Goal: Task Accomplishment & Management: Manage account settings

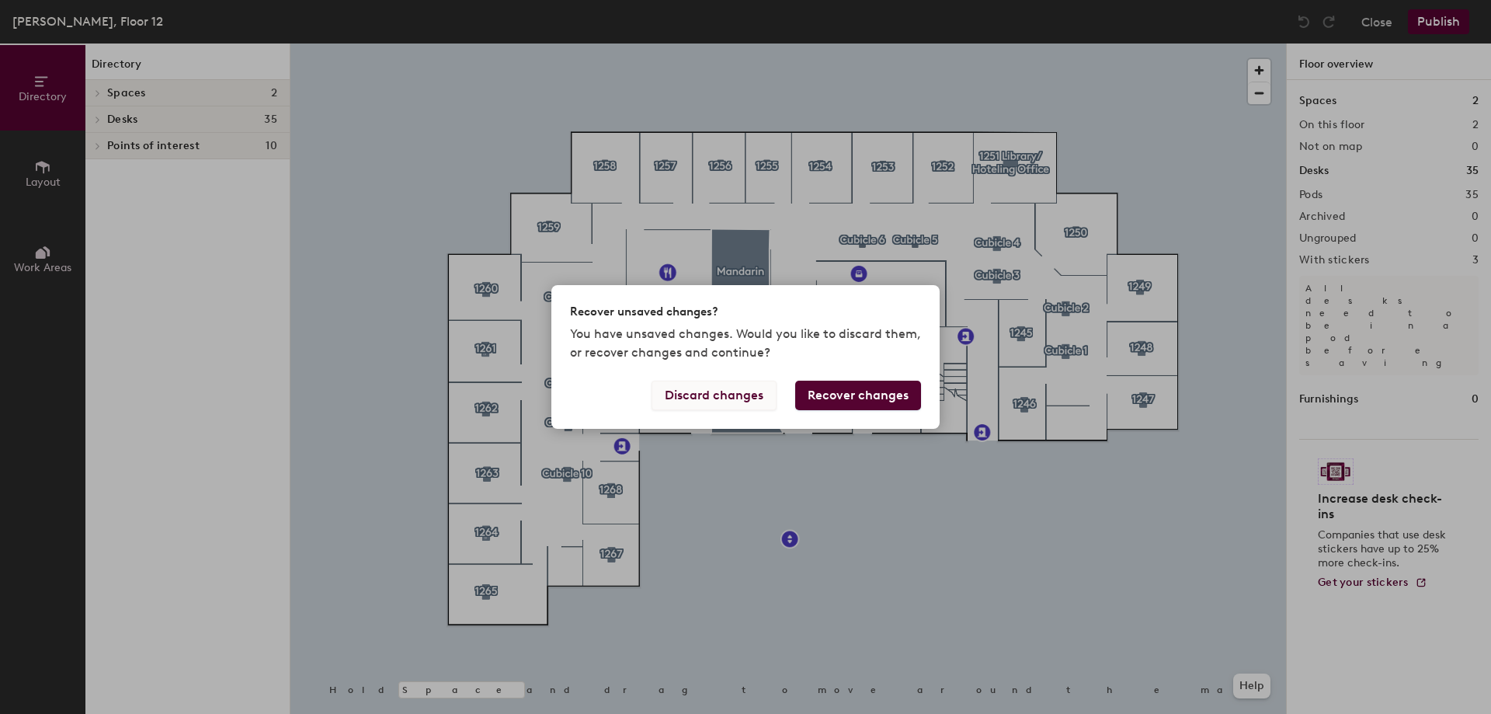
click at [731, 403] on button "Discard changes" at bounding box center [713, 395] width 125 height 30
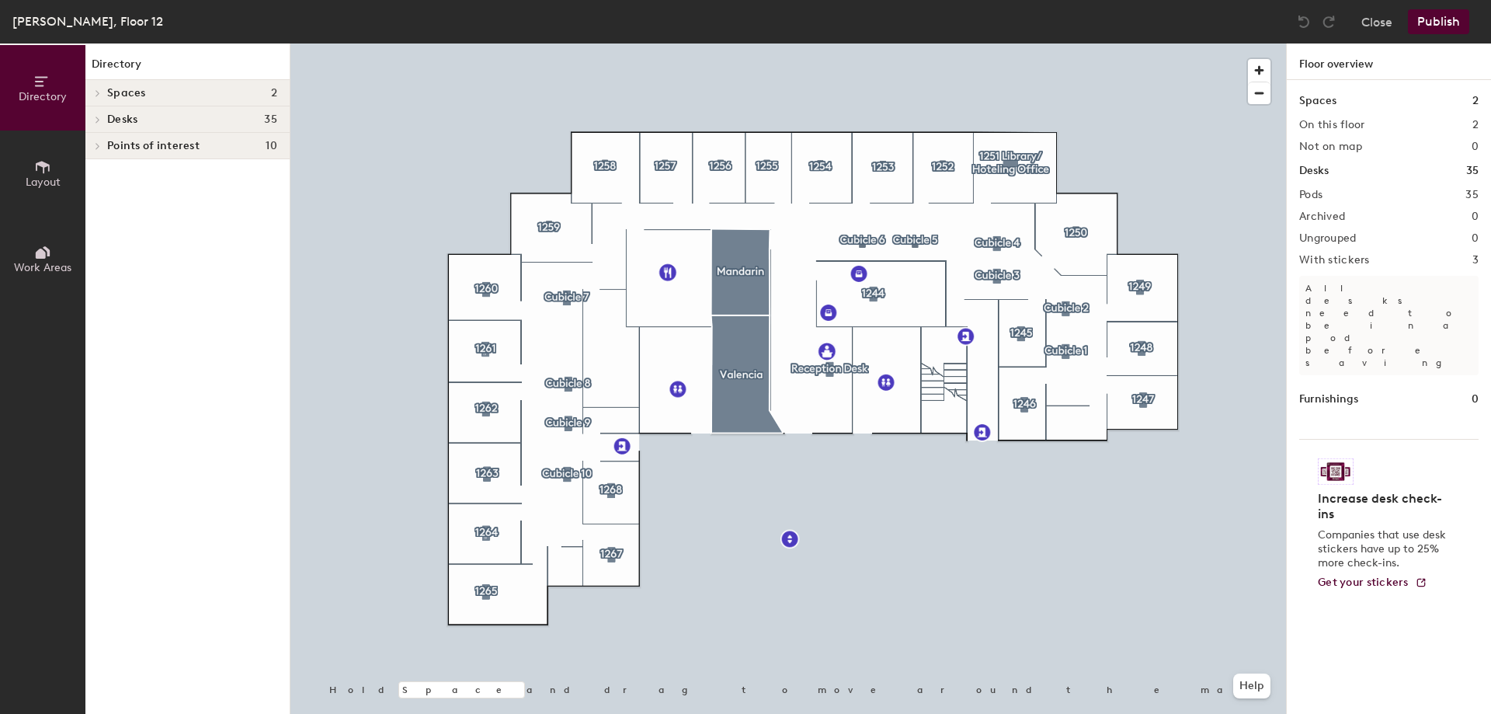
click at [994, 43] on div at bounding box center [787, 43] width 995 height 0
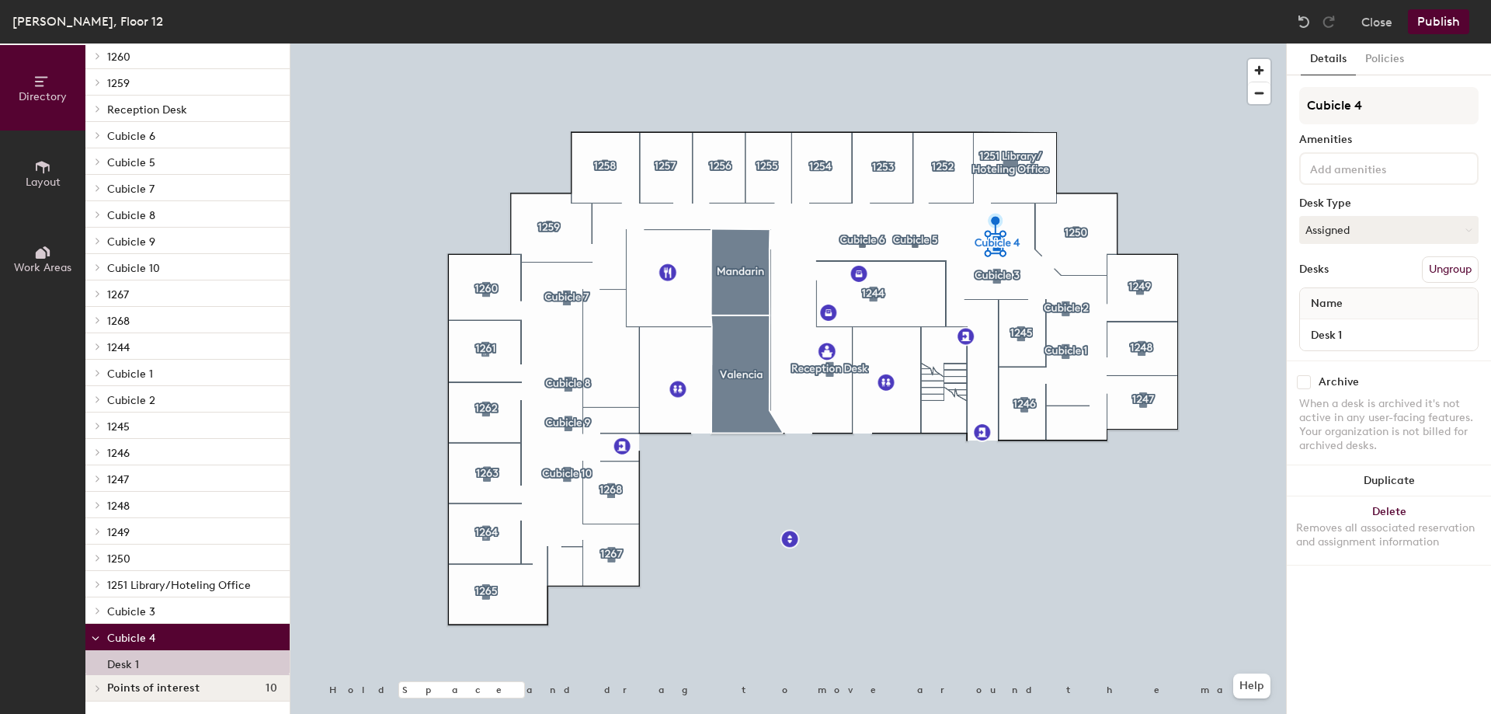
click at [175, 634] on p "Cubicle 4" at bounding box center [192, 637] width 170 height 20
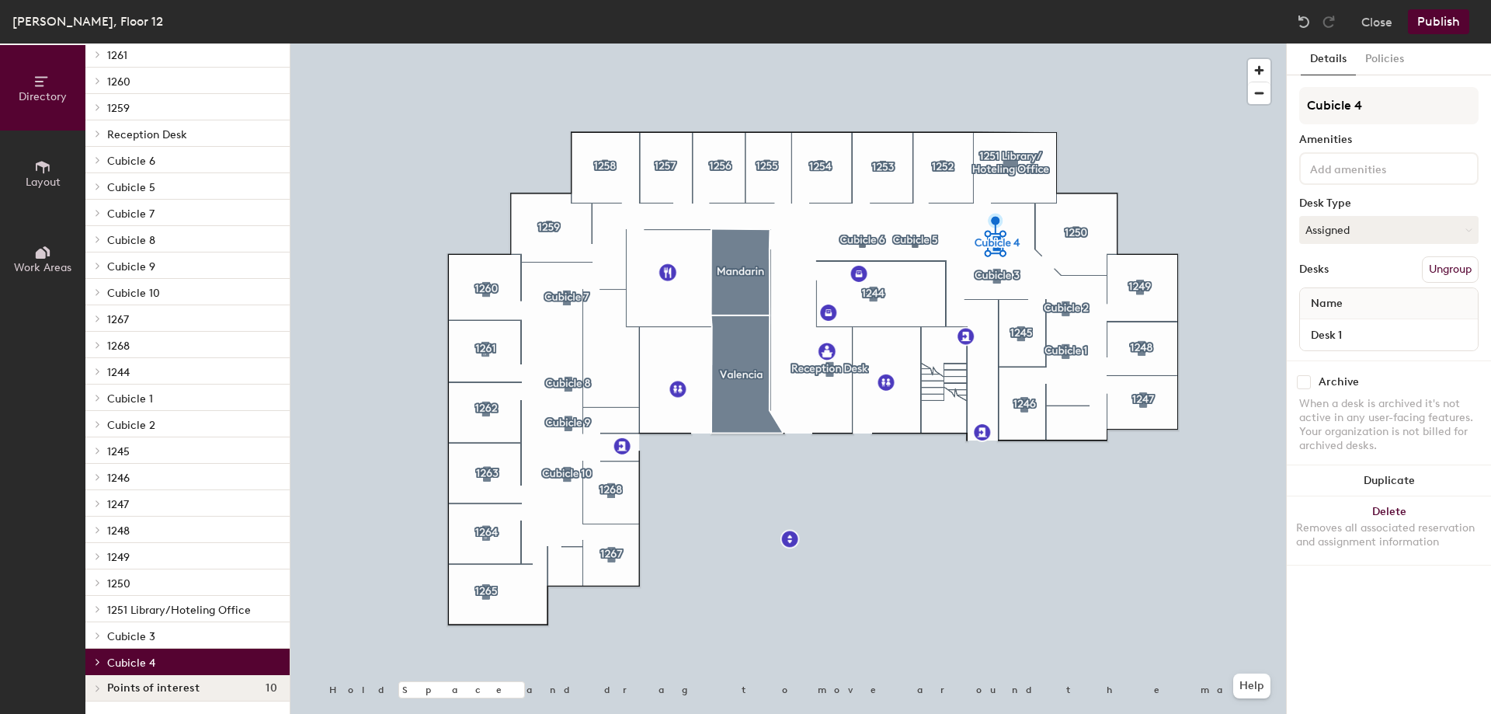
click at [93, 661] on span at bounding box center [96, 662] width 13 height 8
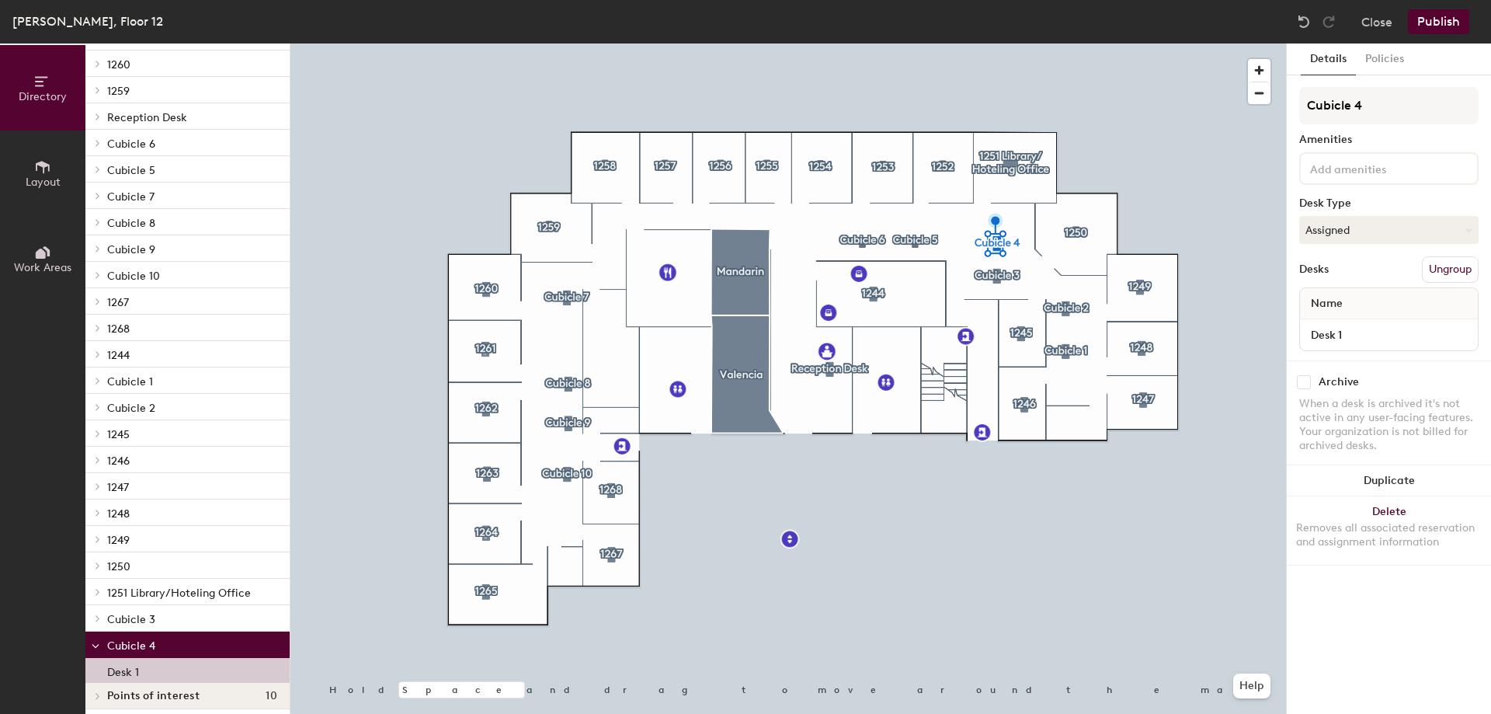
scroll to position [407, 0]
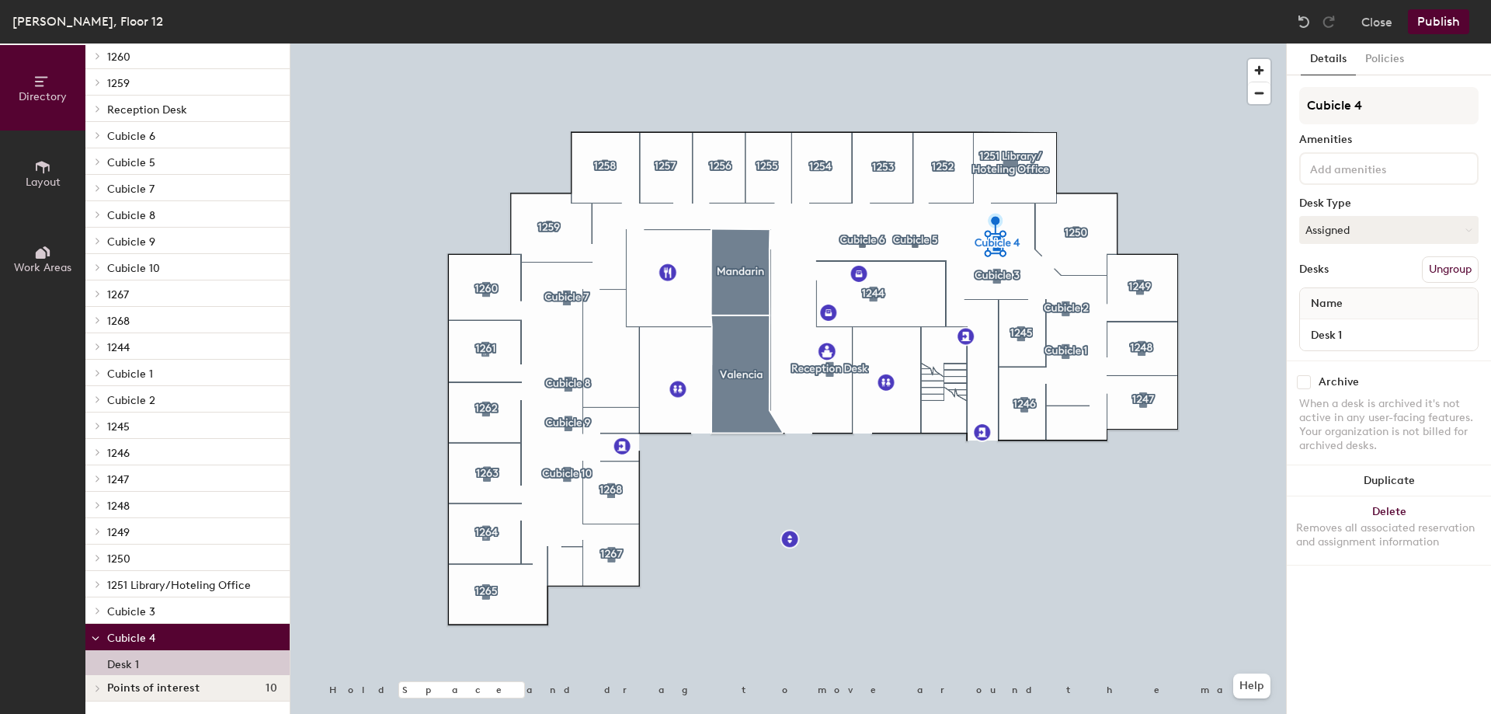
click at [175, 663] on div "Desk 1" at bounding box center [187, 662] width 204 height 25
click at [1414, 226] on button "Assigned" at bounding box center [1388, 230] width 179 height 28
click at [1353, 321] on div "Hoteled" at bounding box center [1377, 324] width 155 height 23
click at [1440, 22] on button "Publish" at bounding box center [1438, 21] width 61 height 25
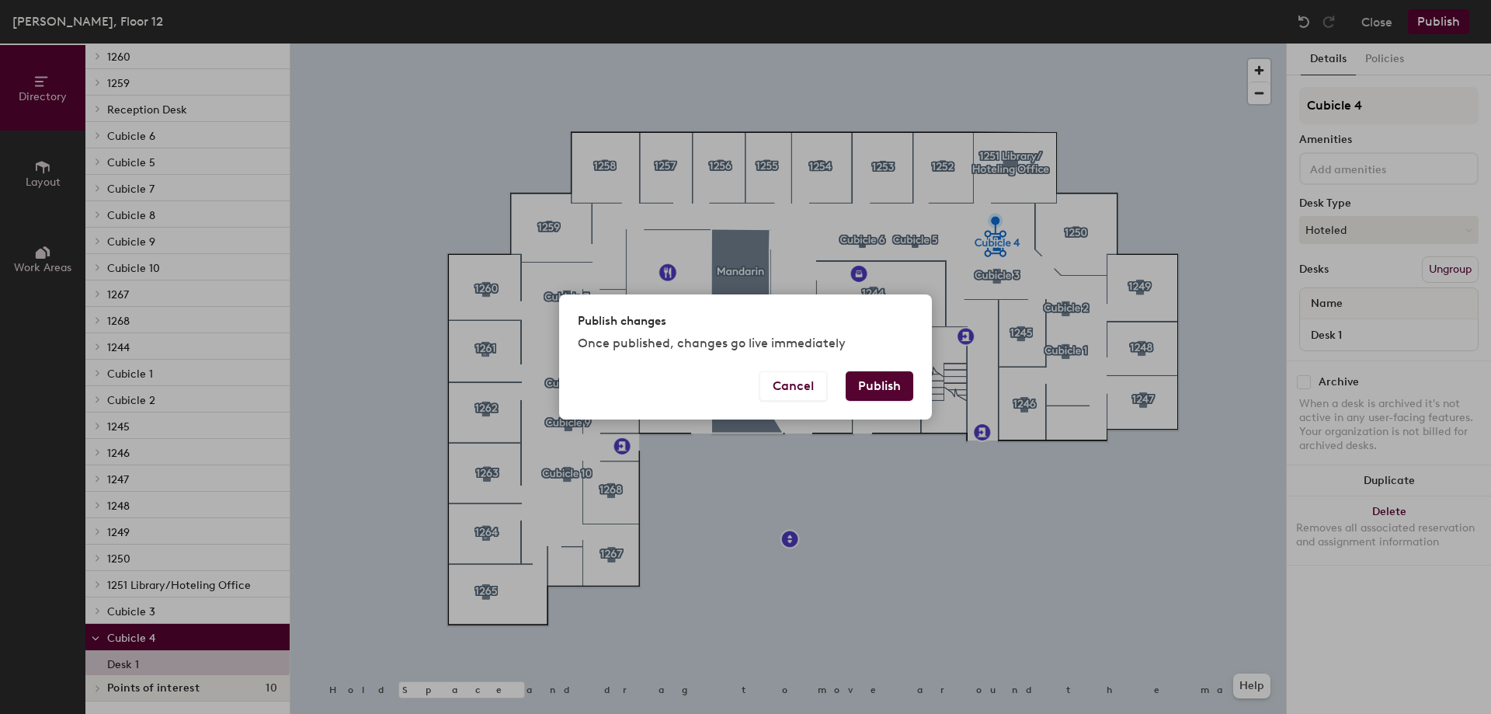
click at [900, 384] on button "Publish" at bounding box center [880, 386] width 68 height 30
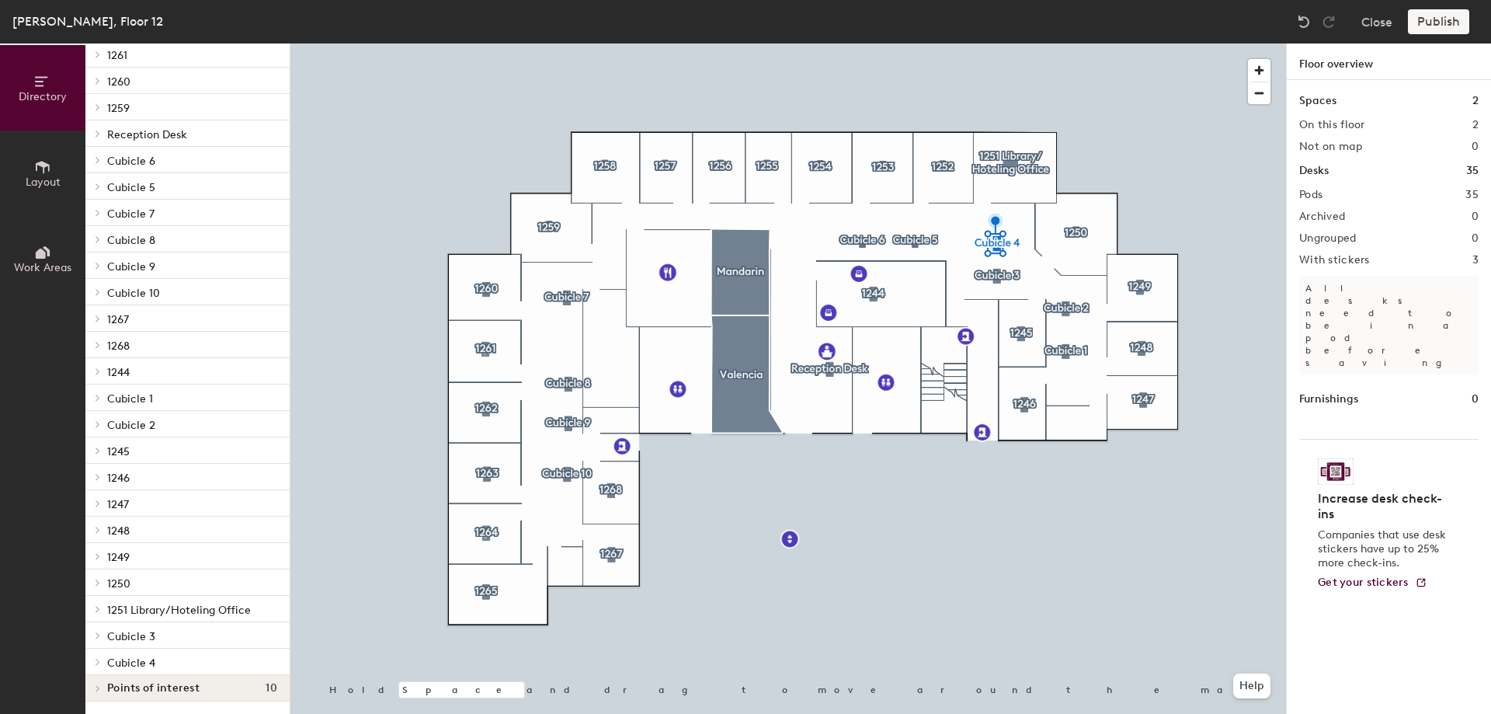
scroll to position [382, 0]
